Goal: Task Accomplishment & Management: Complete application form

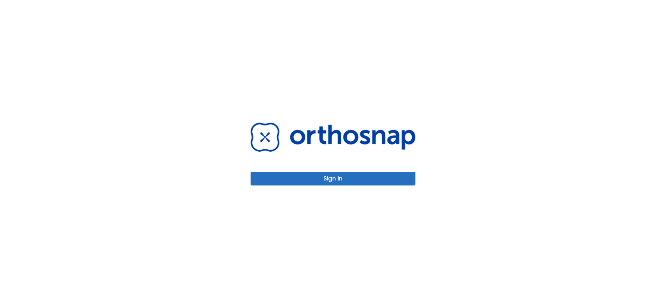
click at [347, 181] on button "Sign in" at bounding box center [333, 178] width 165 height 14
click at [356, 180] on button "Sign in" at bounding box center [333, 178] width 165 height 14
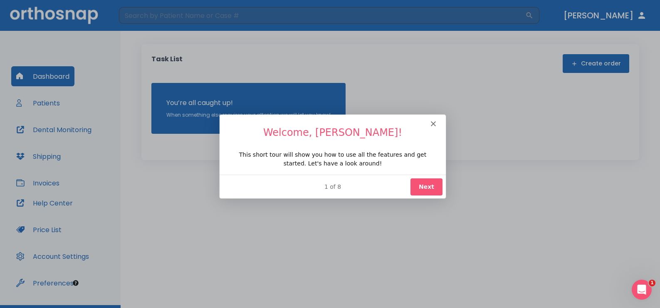
click at [433, 122] on polygon "Close" at bounding box center [432, 122] width 5 height 5
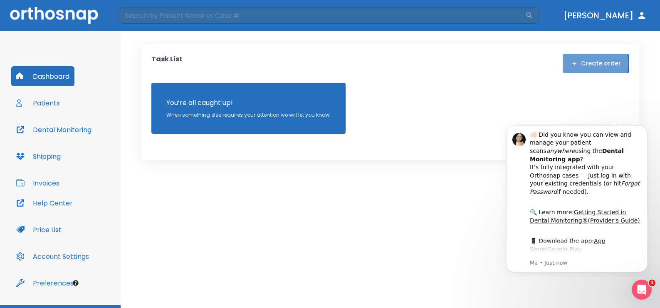
click at [595, 63] on button "Create order" at bounding box center [596, 63] width 67 height 19
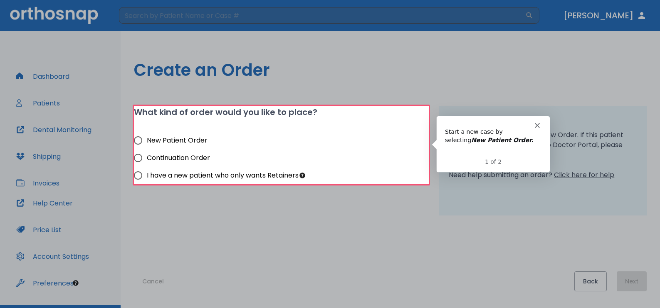
click at [138, 140] on input "New Patient Order" at bounding box center [137, 140] width 17 height 17
radio input "true"
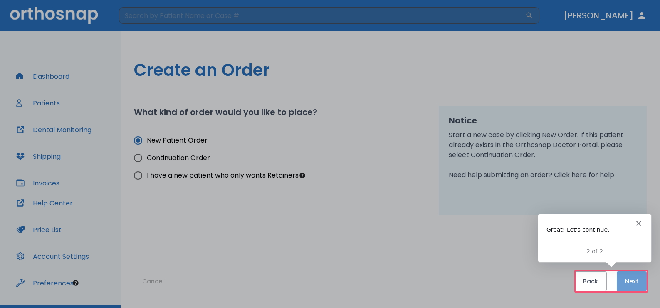
click at [630, 282] on button "Next" at bounding box center [632, 281] width 30 height 20
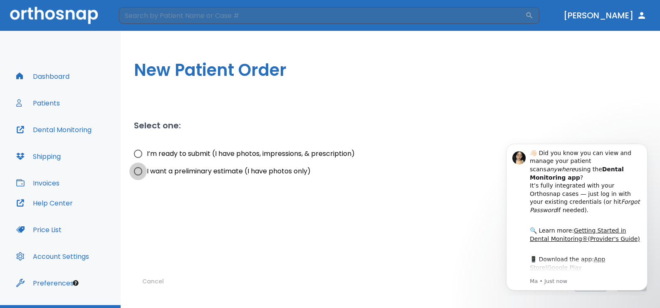
click at [138, 171] on input "I want a preliminary estimate (I have photos only)" at bounding box center [137, 170] width 17 height 17
radio input "true"
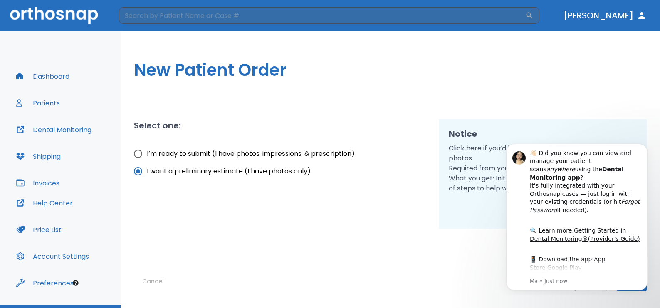
click at [636, 290] on body "👋🏻 Did you know you can view and manage your patient scans anywhere using the D…" at bounding box center [577, 215] width 160 height 152
click at [635, 283] on p "Ma • 1m ago" at bounding box center [586, 280] width 112 height 7
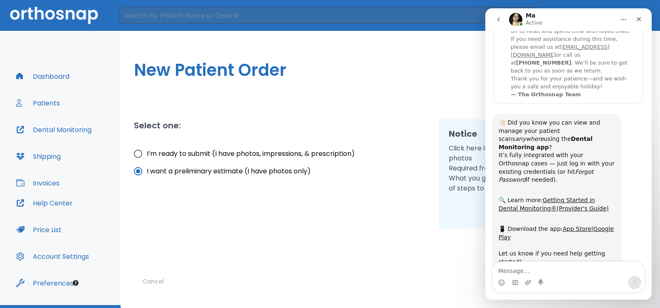
scroll to position [81, 0]
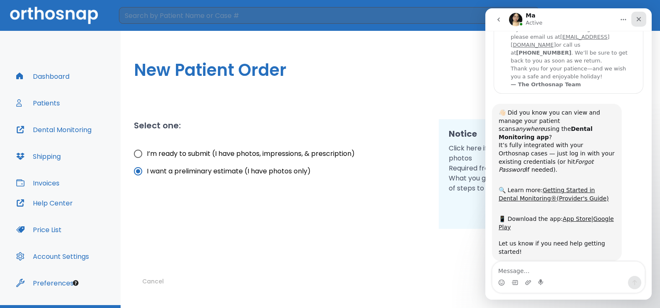
click at [638, 19] on icon "Close" at bounding box center [639, 19] width 7 height 7
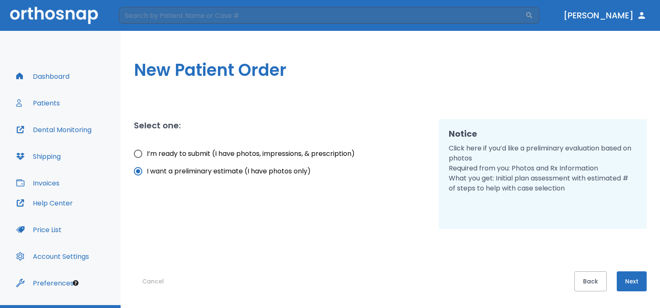
click at [633, 282] on button "Next" at bounding box center [632, 281] width 30 height 20
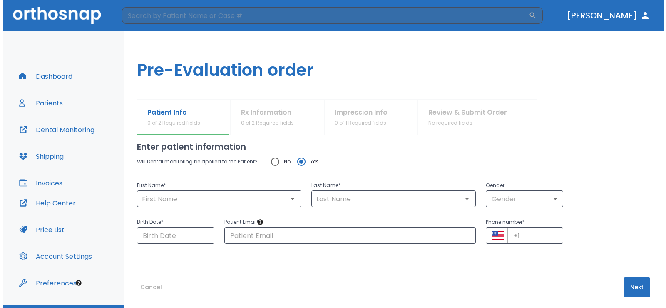
scroll to position [17, 0]
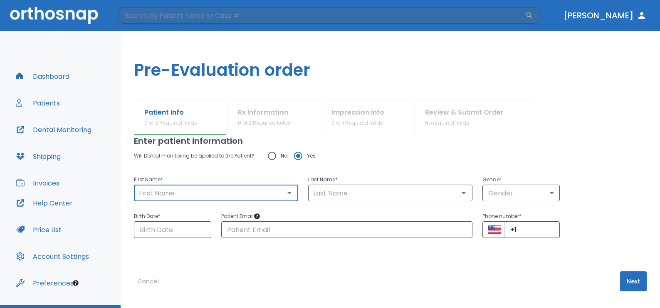
click at [140, 192] on input "text" at bounding box center [216, 193] width 159 height 12
type input "Yvelise"
click at [314, 193] on input "text" at bounding box center [390, 193] width 159 height 12
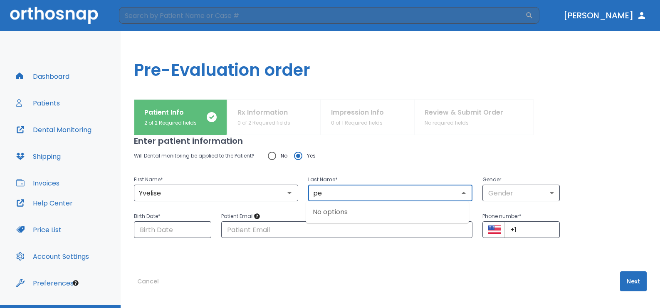
type input "p"
type input "[PERSON_NAME]"
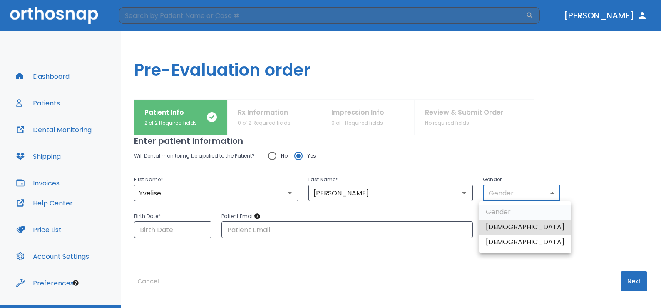
click at [551, 192] on body "​ [PERSON_NAME] Dashboard Patients Dental Monitoring Shipping Invoices Help Cen…" at bounding box center [333, 154] width 666 height 308
click at [510, 242] on li "[DEMOGRAPHIC_DATA]" at bounding box center [525, 241] width 92 height 15
type input "0"
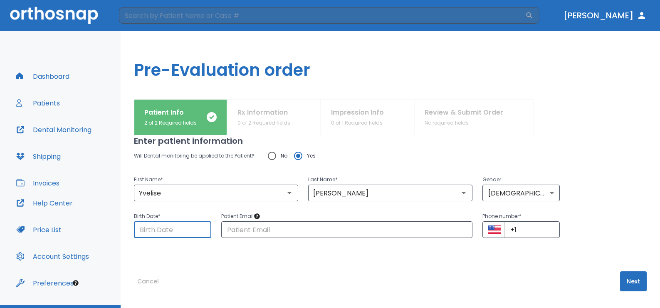
click at [139, 230] on input "Choose date" at bounding box center [172, 229] width 77 height 17
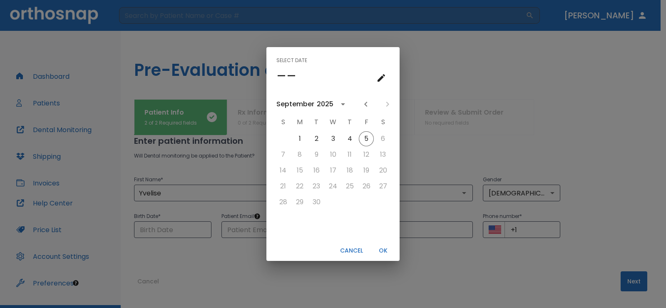
click at [348, 248] on button "Cancel" at bounding box center [352, 250] width 30 height 14
type input "[DATE]"
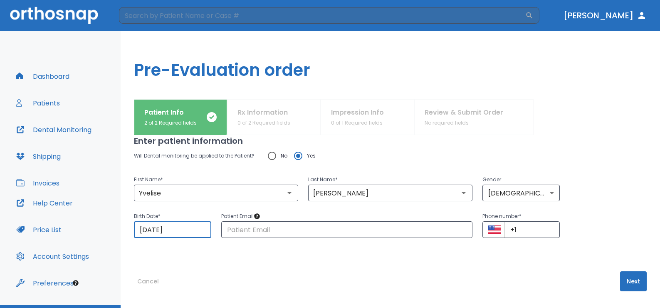
drag, startPoint x: 187, startPoint y: 232, endPoint x: 133, endPoint y: 226, distance: 54.5
click at [134, 226] on div "Patient Info 2 of 2 Required fields Rx Information 0 of 2 Required fields Impre…" at bounding box center [391, 203] width 540 height 208
drag, startPoint x: 186, startPoint y: 228, endPoint x: 157, endPoint y: 228, distance: 28.3
drag, startPoint x: 157, startPoint y: 228, endPoint x: 151, endPoint y: 253, distance: 25.7
click at [151, 253] on div "Enter patient information Will Dental monitoring be applied to the Patient? No …" at bounding box center [390, 204] width 513 height 173
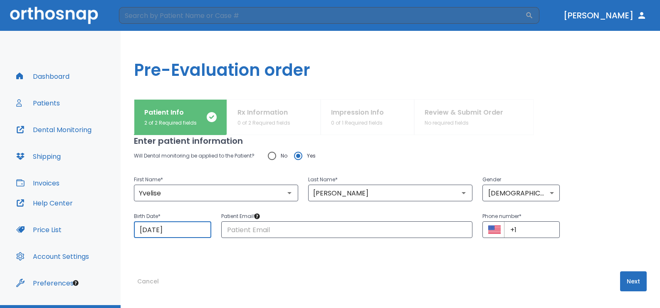
drag, startPoint x: 137, startPoint y: 229, endPoint x: 193, endPoint y: 231, distance: 56.2
click at [193, 231] on input "[DATE]" at bounding box center [172, 229] width 77 height 17
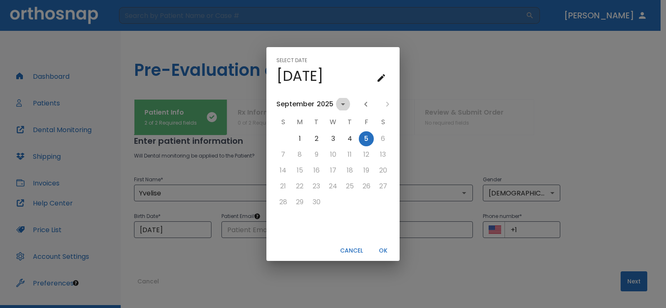
click at [341, 104] on icon "calendar view is open, switch to year view" at bounding box center [343, 104] width 4 height 2
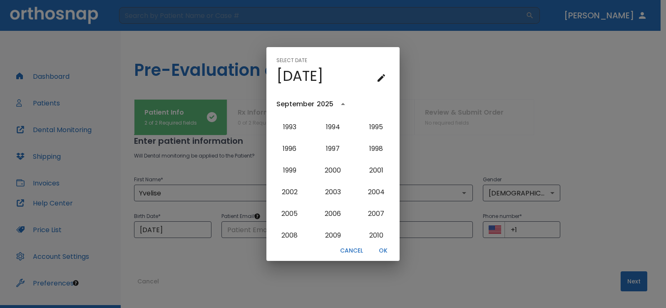
scroll to position [710, 0]
click at [285, 195] on button "2008" at bounding box center [290, 193] width 30 height 15
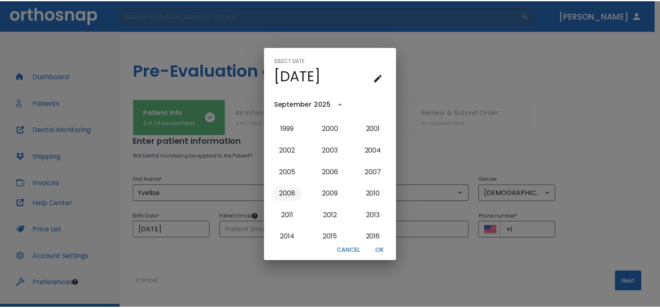
scroll to position [0, 0]
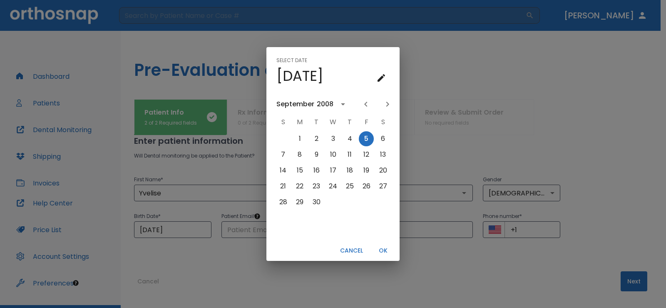
click at [366, 103] on icon "Previous month" at bounding box center [366, 104] width 10 height 10
drag, startPoint x: 366, startPoint y: 103, endPoint x: 361, endPoint y: 102, distance: 4.7
click at [366, 103] on icon "Previous month" at bounding box center [365, 104] width 3 height 5
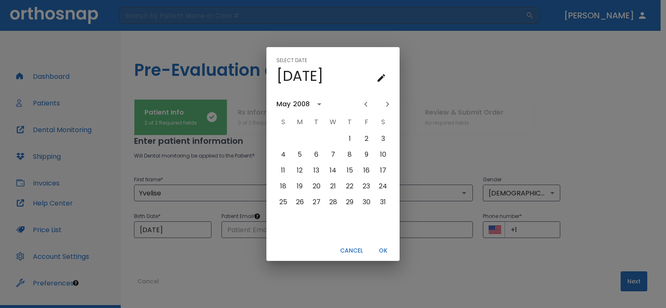
click at [360, 102] on button "Previous month" at bounding box center [366, 104] width 14 height 14
click at [318, 138] on button "1" at bounding box center [316, 138] width 15 height 15
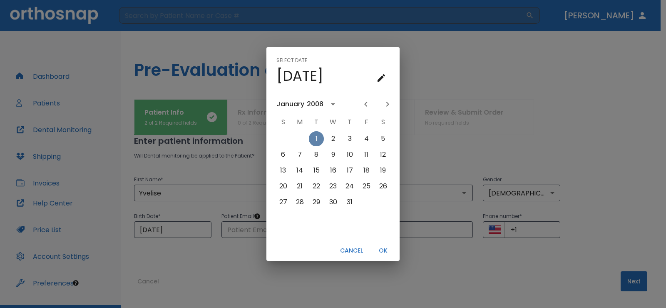
click at [317, 138] on button "1" at bounding box center [316, 138] width 15 height 15
click at [337, 187] on button "23" at bounding box center [332, 186] width 15 height 15
type input "[DATE]"
click at [387, 252] on button "OK" at bounding box center [383, 250] width 27 height 14
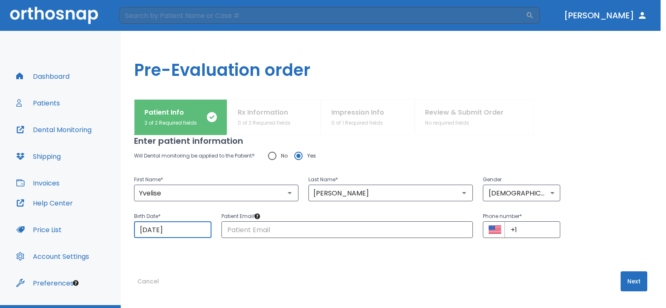
click at [386, 251] on button "OK" at bounding box center [383, 250] width 27 height 14
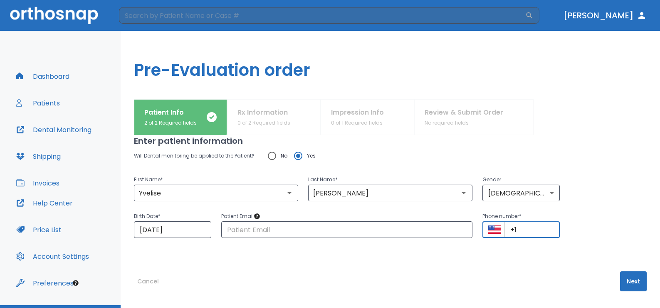
click at [518, 231] on input "+1" at bounding box center [532, 229] width 56 height 17
click at [509, 228] on input "[PHONE_NUMBER]" at bounding box center [532, 229] width 56 height 17
type input "[PHONE_NUMBER]"
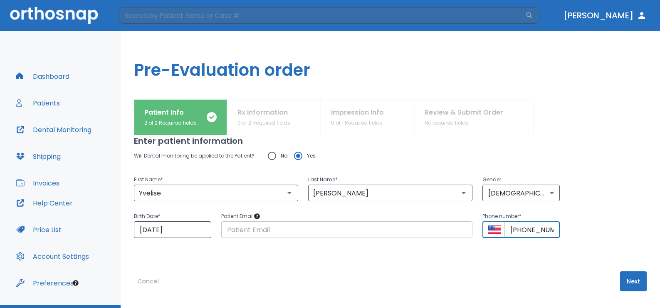
click at [227, 227] on input "text" at bounding box center [347, 229] width 252 height 17
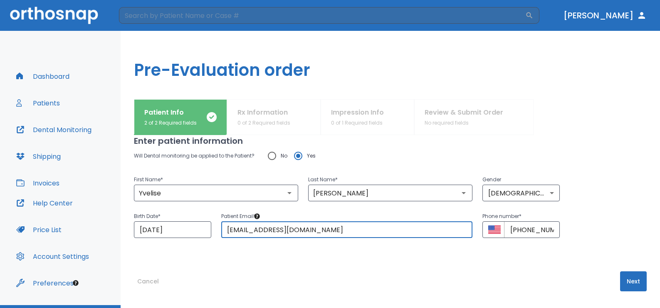
type input "[EMAIL_ADDRESS][DOMAIN_NAME]"
click at [629, 282] on button "Next" at bounding box center [633, 281] width 27 height 20
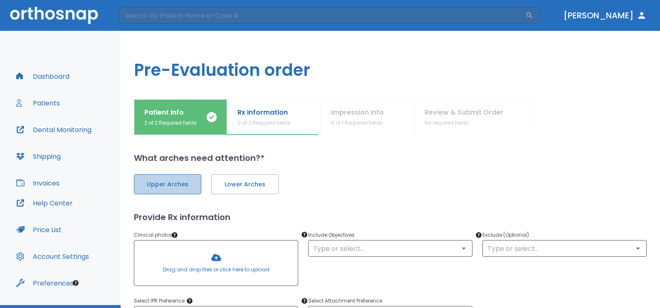
click at [192, 182] on span "Upper Arches" at bounding box center [168, 184] width 50 height 9
click at [247, 184] on span "Lower Arches" at bounding box center [244, 184] width 50 height 9
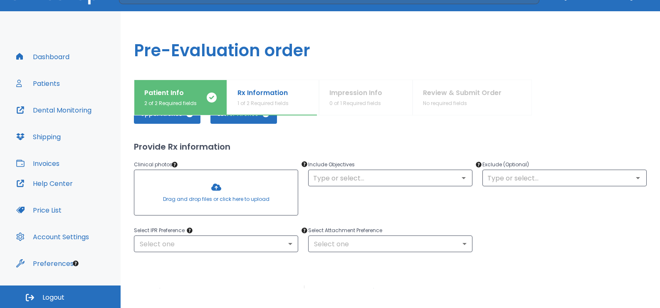
scroll to position [42, 0]
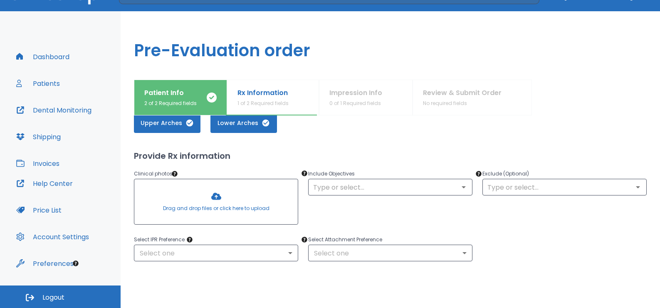
click at [211, 195] on div at bounding box center [216, 201] width 164 height 45
click at [213, 193] on div at bounding box center [216, 201] width 164 height 45
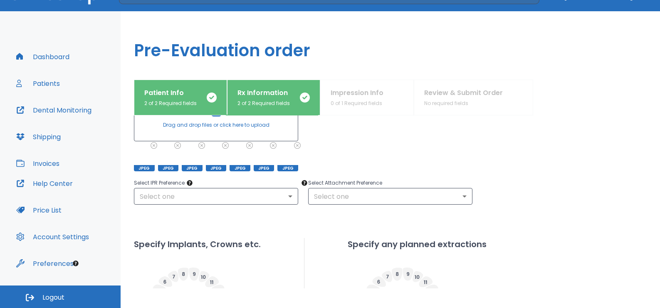
scroll to position [83, 0]
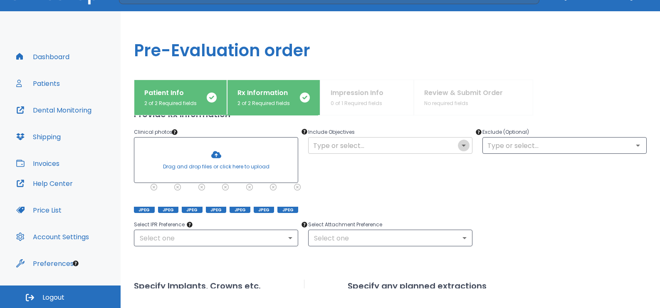
click at [459, 146] on icon "Open" at bounding box center [464, 145] width 10 height 10
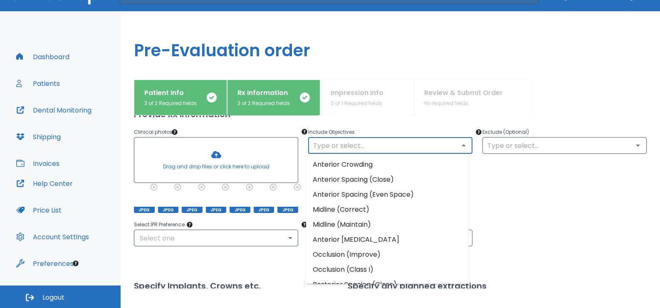
click at [379, 161] on li "Anterior Crowding" at bounding box center [387, 164] width 163 height 15
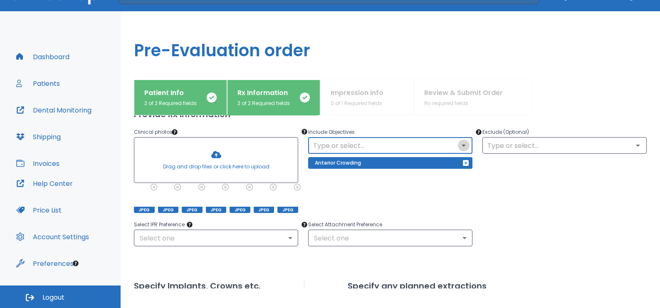
click at [459, 146] on icon "Open" at bounding box center [464, 145] width 10 height 10
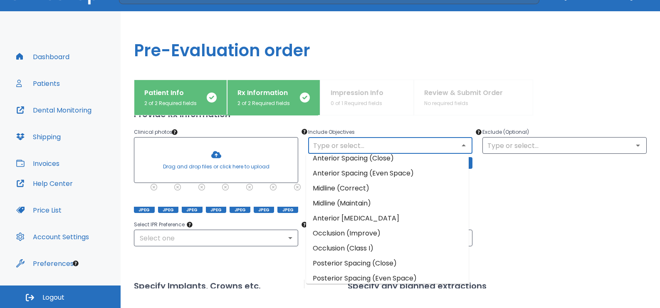
scroll to position [42, 0]
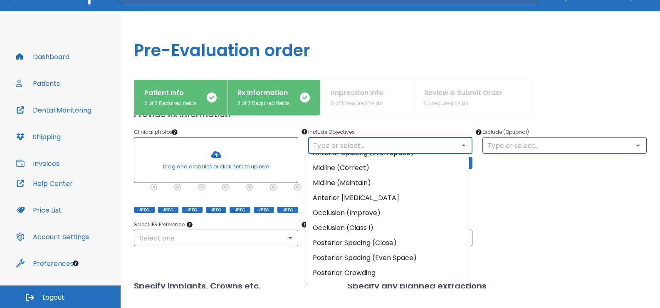
click at [354, 195] on li "Anterior [MEDICAL_DATA]" at bounding box center [387, 197] width 163 height 15
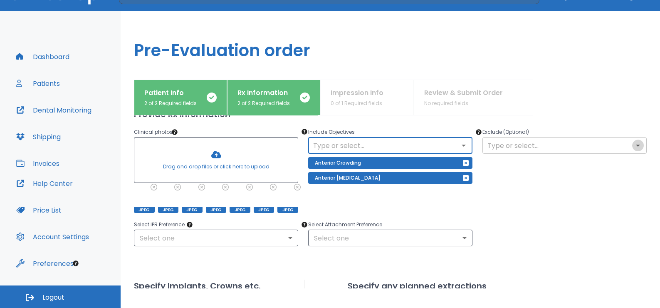
click at [633, 145] on icon "Open" at bounding box center [638, 145] width 10 height 10
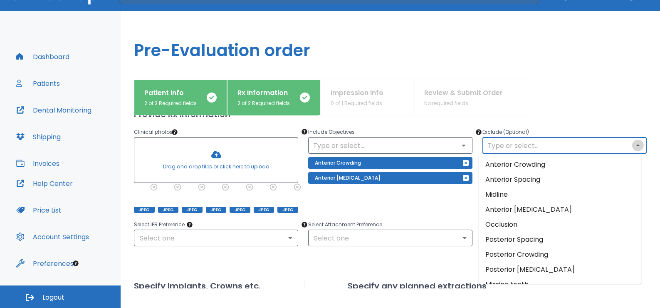
click at [633, 145] on icon "Close" at bounding box center [638, 145] width 10 height 10
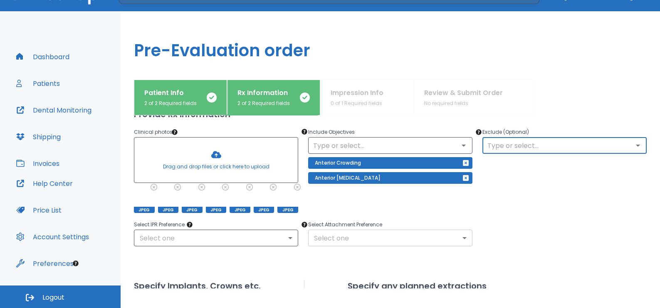
scroll to position [125, 0]
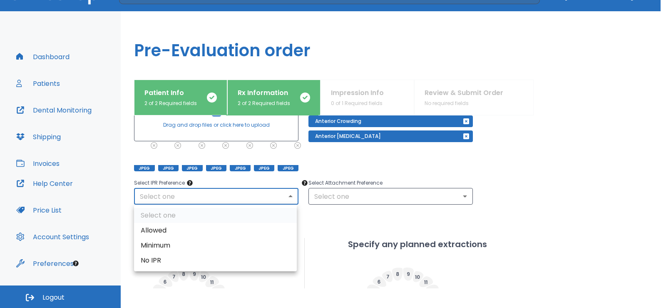
click at [282, 193] on body "​ [PERSON_NAME] Dashboard Patients Dental Monitoring Shipping Invoices Help Cen…" at bounding box center [333, 134] width 666 height 308
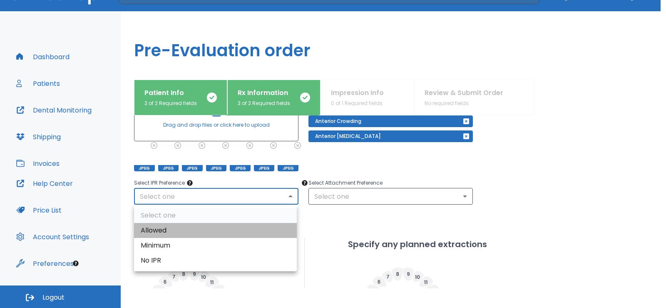
click at [202, 230] on li "Allowed" at bounding box center [215, 230] width 163 height 15
type input "1"
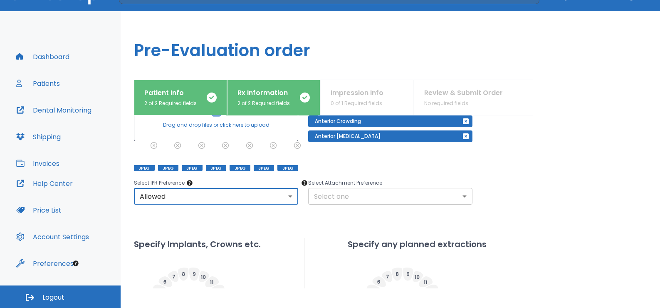
click at [401, 202] on body "​ [PERSON_NAME] Dashboard Patients Dental Monitoring Shipping Invoices Help Cen…" at bounding box center [330, 134] width 660 height 308
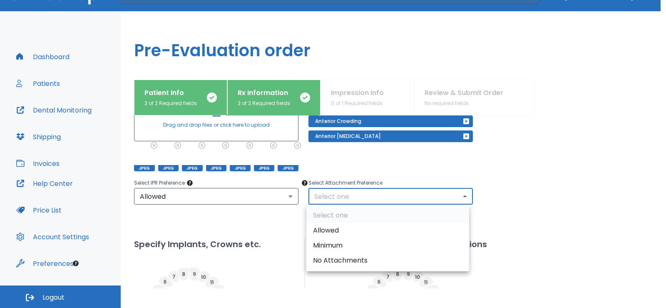
click at [340, 227] on li "Allowed" at bounding box center [387, 230] width 163 height 15
type input "1"
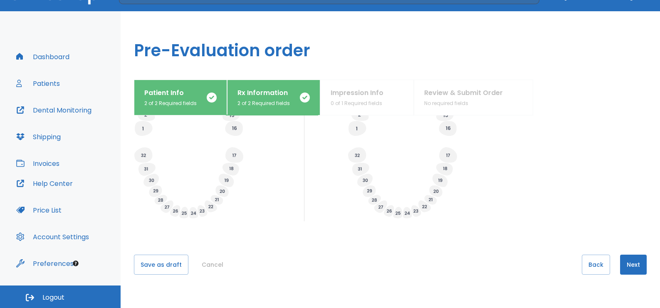
scroll to position [336, 0]
click at [632, 263] on button "Next" at bounding box center [633, 261] width 27 height 20
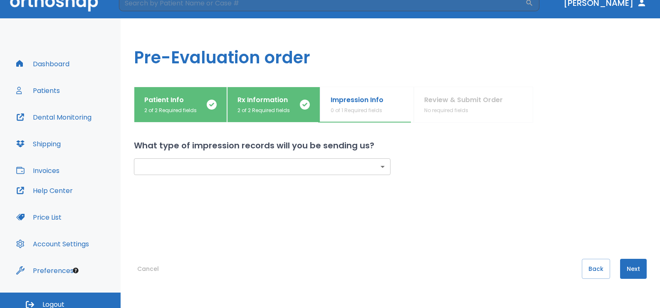
scroll to position [20, 0]
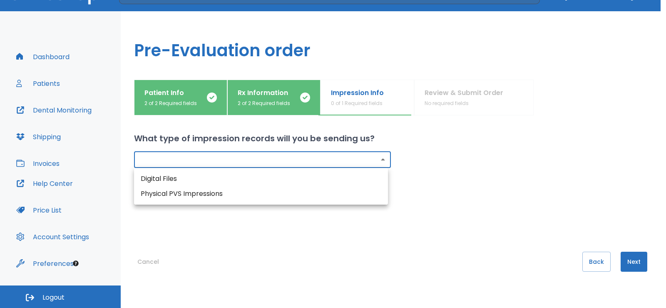
click at [380, 165] on body "​ [PERSON_NAME] Dashboard Patients Dental Monitoring Shipping Invoices Help Cen…" at bounding box center [333, 134] width 666 height 308
click at [341, 194] on li "Physical PVS Impressions" at bounding box center [261, 193] width 254 height 15
type input "physical"
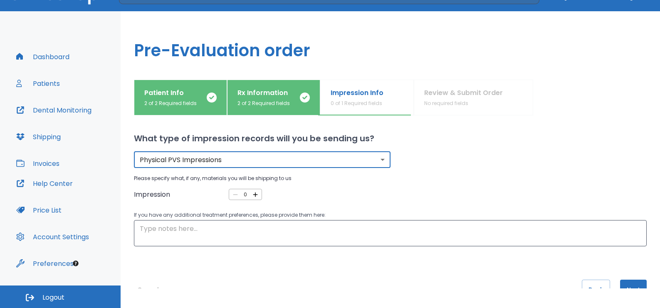
scroll to position [28, 0]
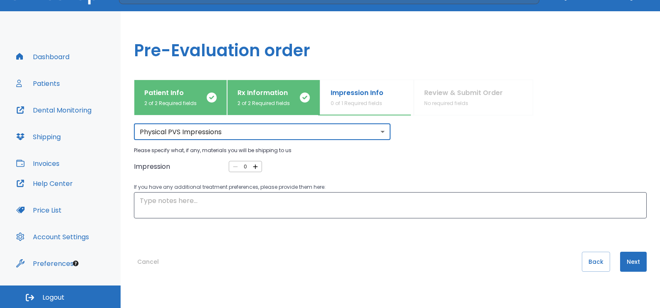
click at [256, 168] on icon "button" at bounding box center [255, 166] width 7 height 7
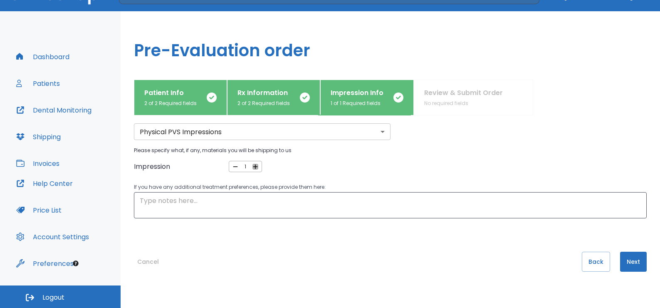
click at [256, 168] on icon "button" at bounding box center [255, 166] width 7 height 7
type input "2"
click at [319, 208] on textarea at bounding box center [390, 205] width 501 height 19
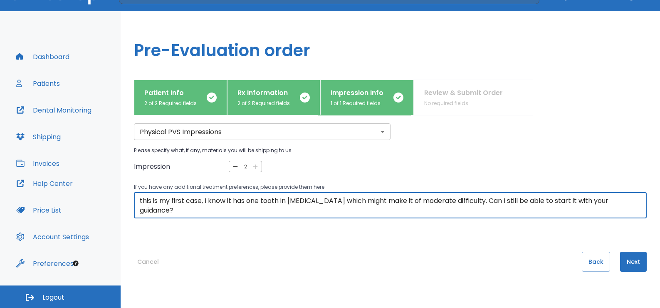
click at [142, 200] on textarea "this is my first case, I know it has one tooth in [MEDICAL_DATA] which might ma…" at bounding box center [390, 205] width 501 height 19
type textarea "This is my first case, I know it has one tooth in [MEDICAL_DATA] which might ma…"
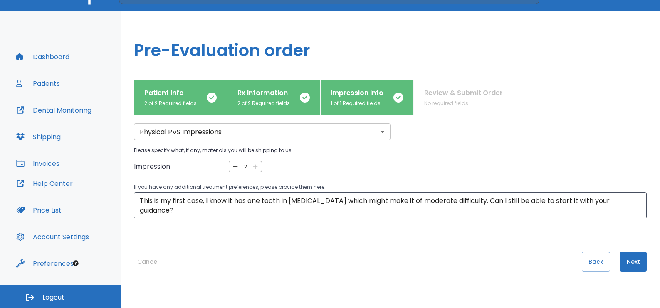
click at [486, 167] on div "Impression 2 ​" at bounding box center [390, 166] width 513 height 11
click at [633, 266] on button "Next" at bounding box center [633, 261] width 27 height 20
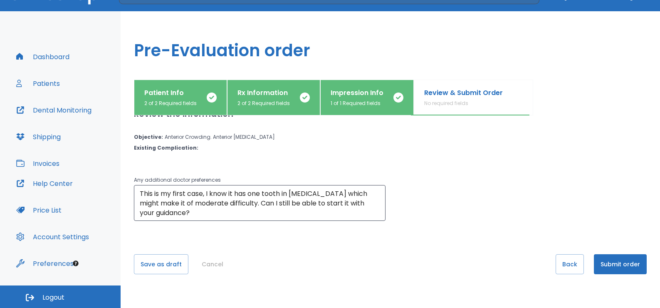
scroll to position [64, 0]
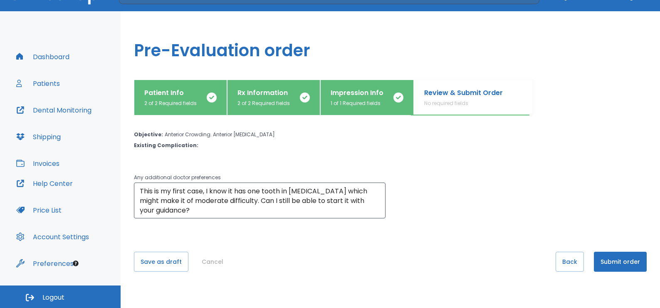
click at [627, 263] on button "Submit order" at bounding box center [620, 261] width 53 height 20
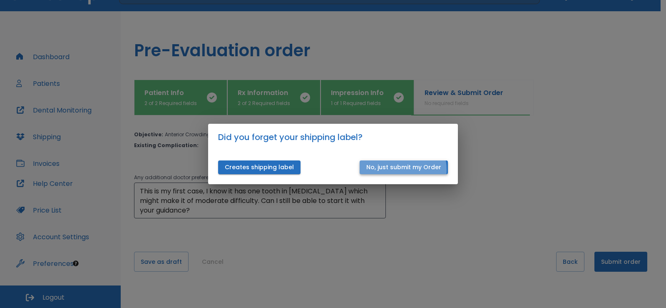
click at [397, 169] on button "No, just submit my Order" at bounding box center [404, 167] width 88 height 14
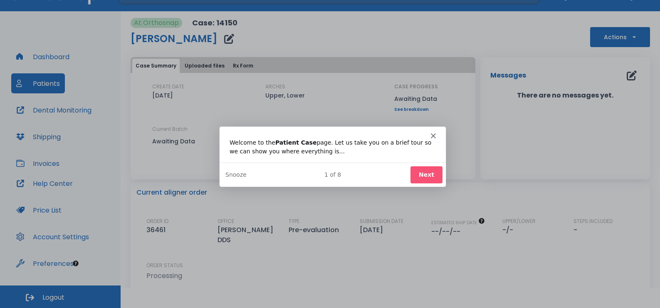
click at [434, 135] on icon "Close" at bounding box center [432, 134] width 5 height 5
